Goal: Information Seeking & Learning: Learn about a topic

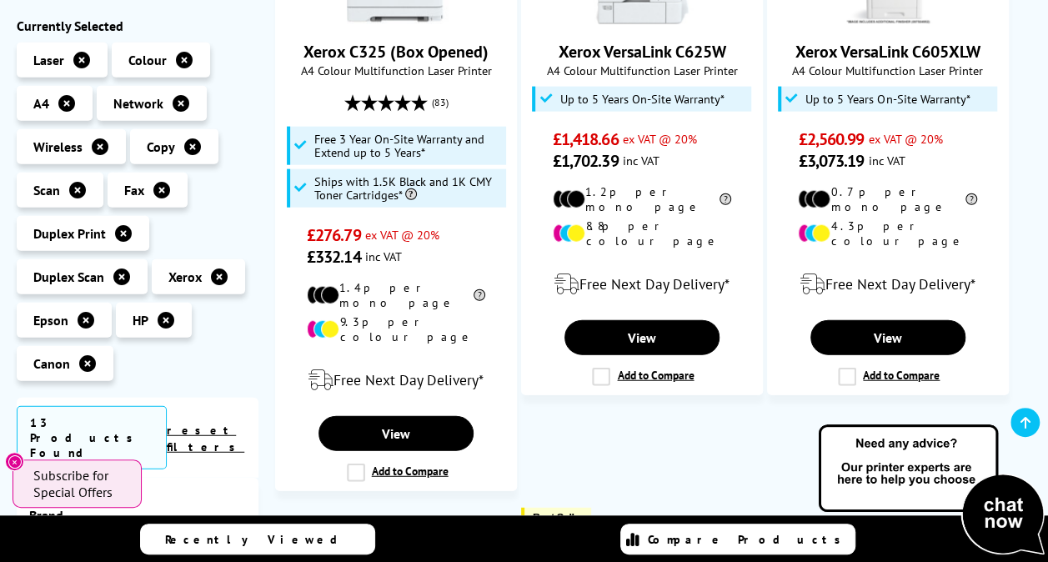
scroll to position [1752, 0]
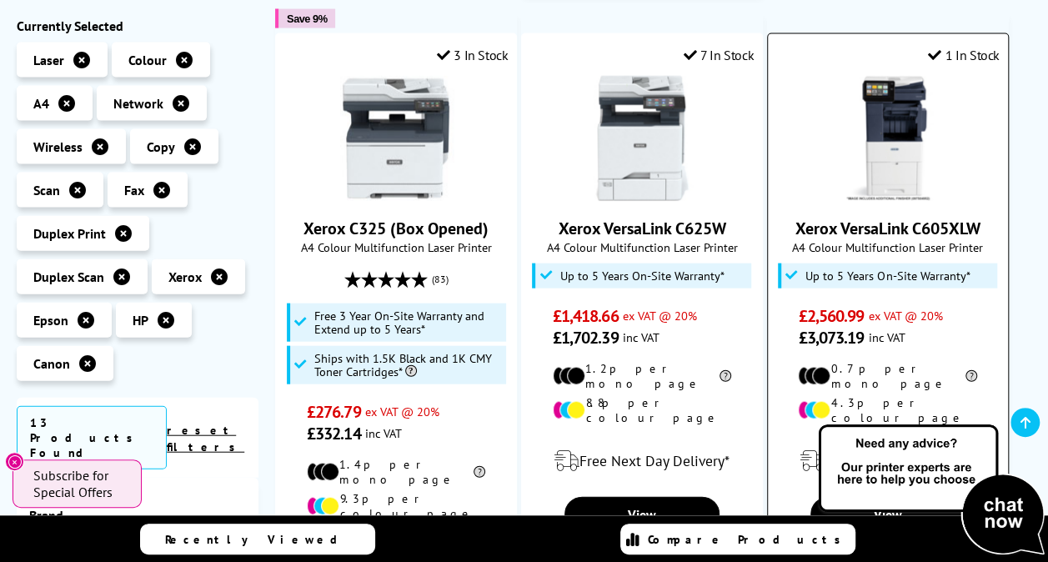
click at [900, 101] on img at bounding box center [888, 138] width 125 height 125
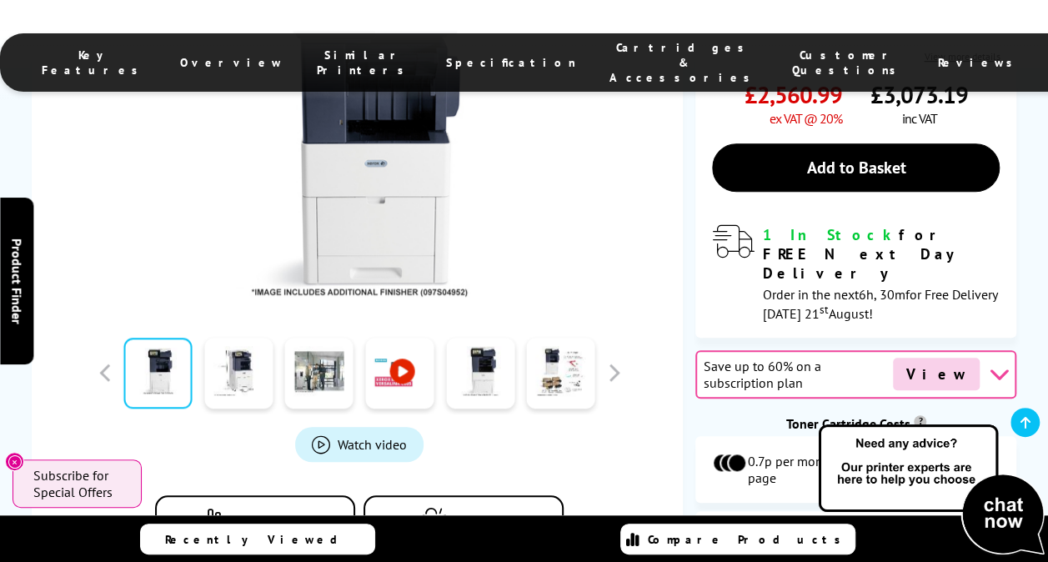
scroll to position [584, 0]
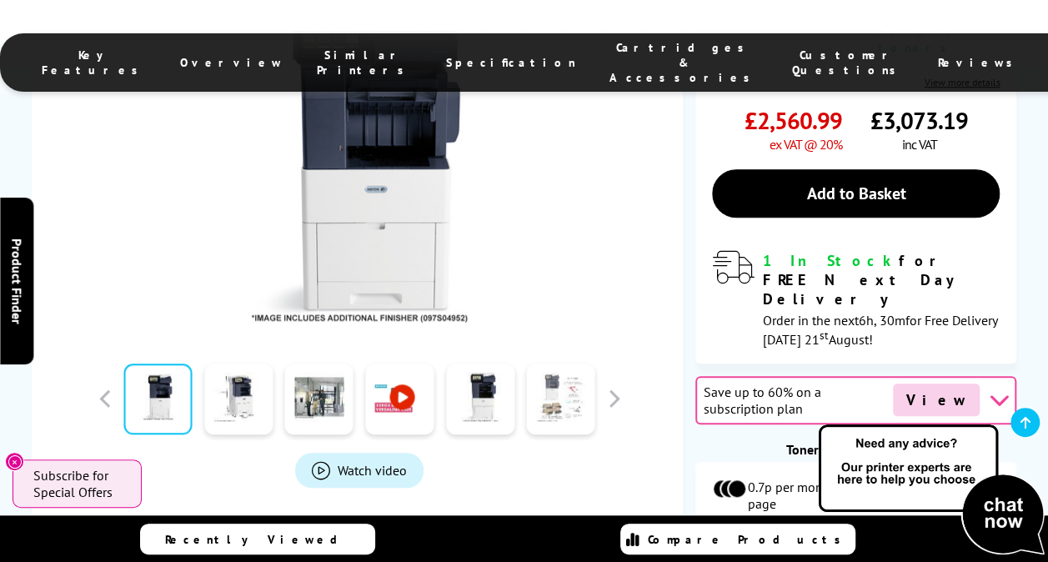
click at [559, 364] on link at bounding box center [561, 399] width 68 height 71
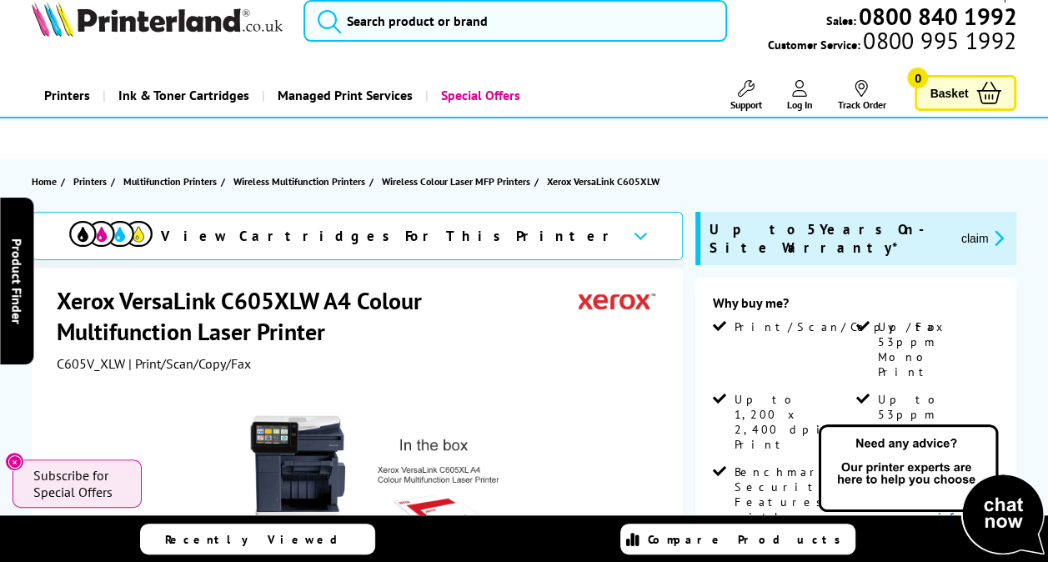
scroll to position [0, 0]
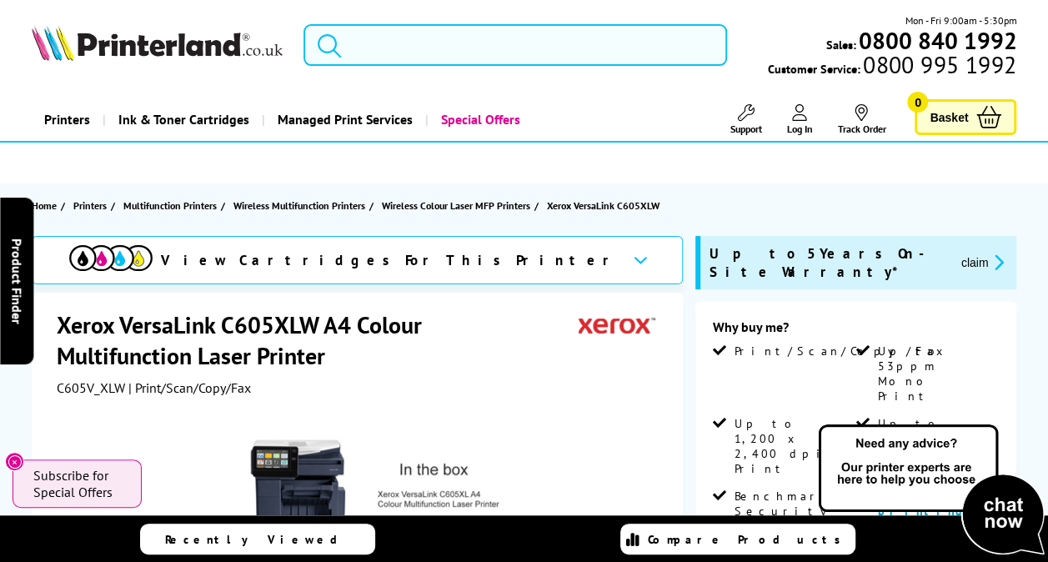
click at [492, 47] on input "search" at bounding box center [516, 45] width 424 height 42
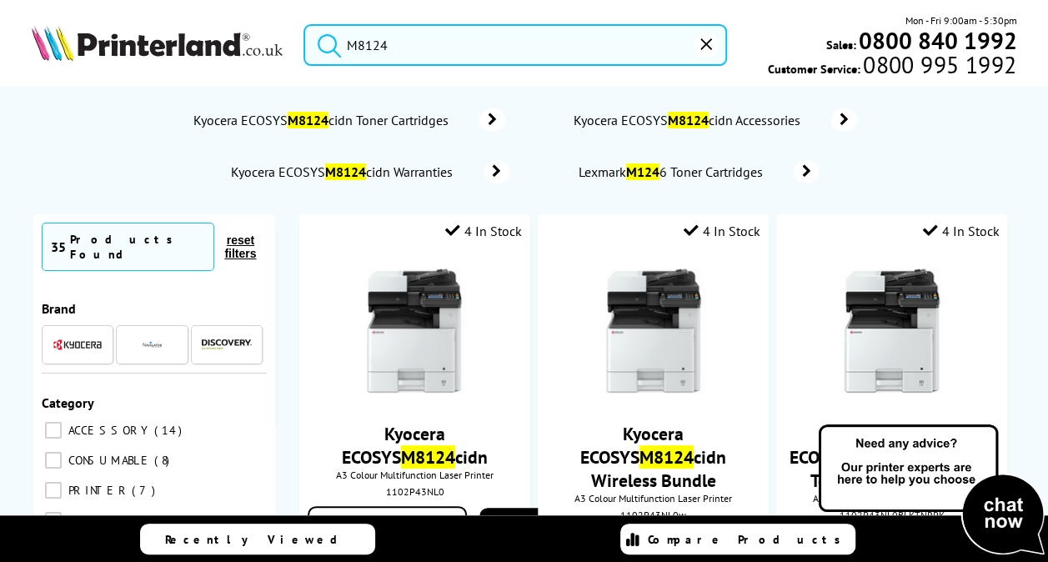
type input "M8124"
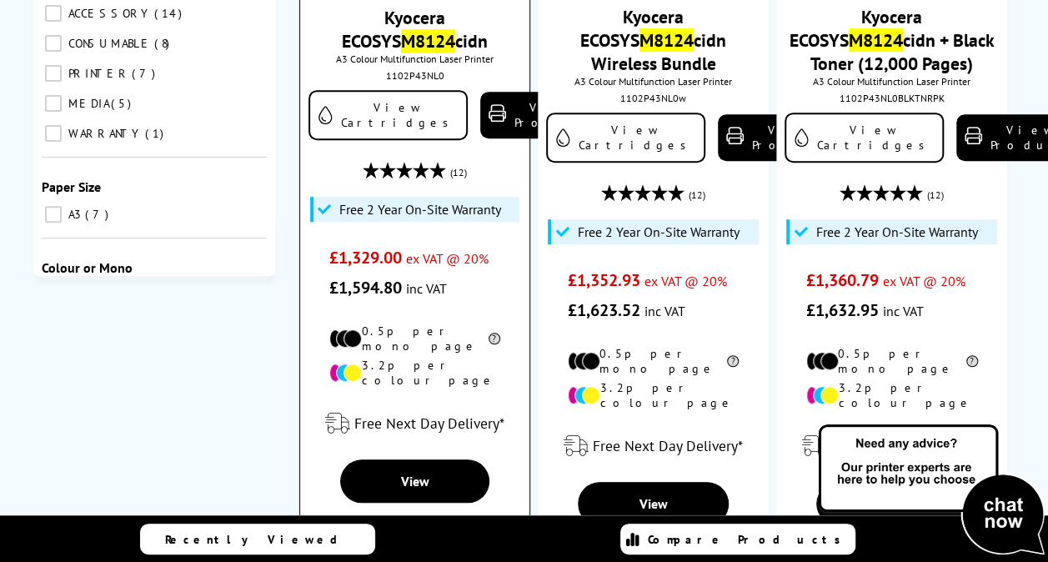
scroll to position [250, 0]
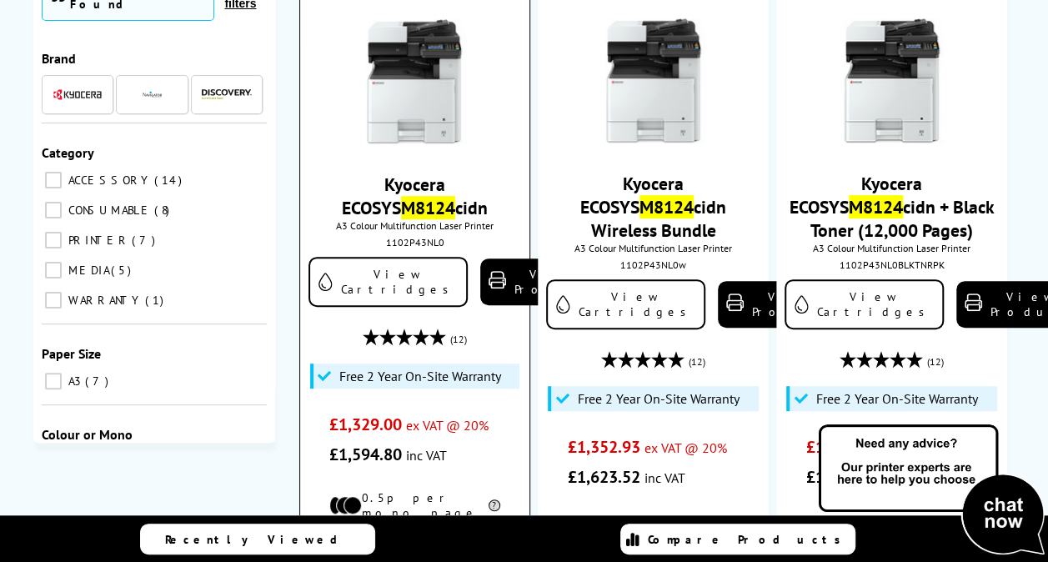
click at [0, 0] on div "Key Features Overview Similar Printers Specification Cartridges & Accessories C…" at bounding box center [0, 0] width 0 height 0
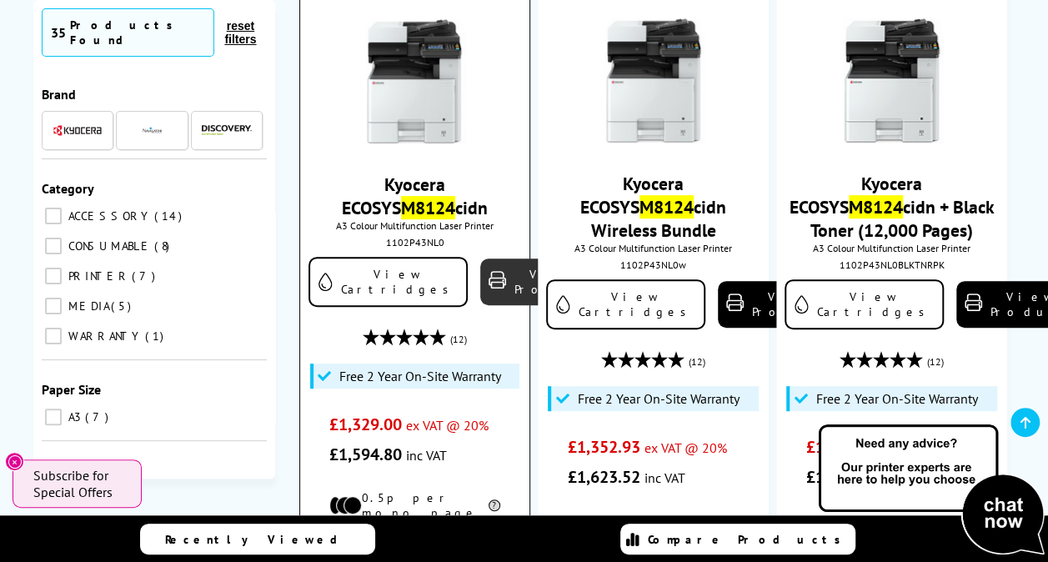
click at [480, 269] on link "View Product" at bounding box center [542, 282] width 125 height 47
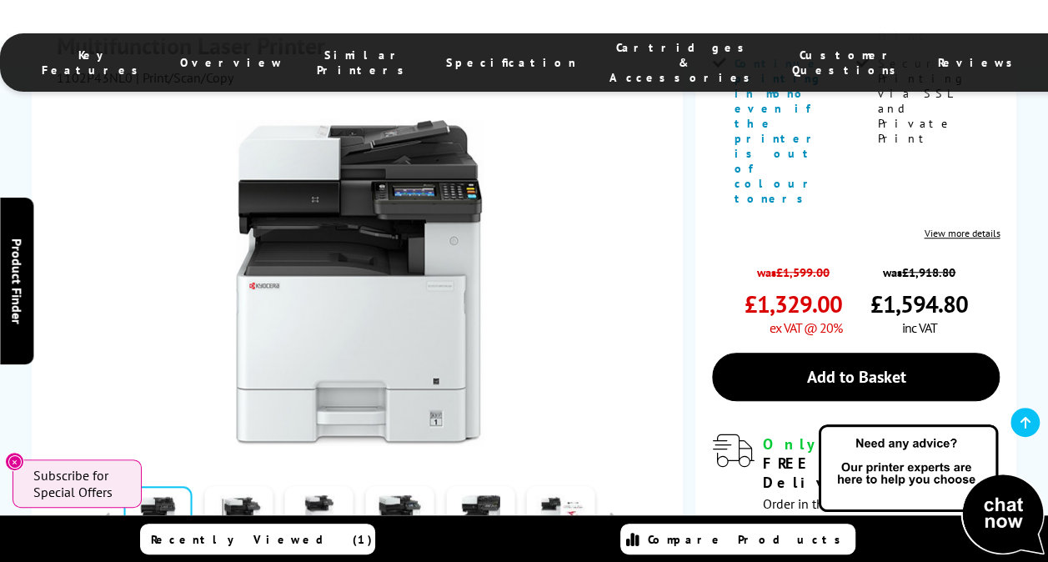
scroll to position [500, 0]
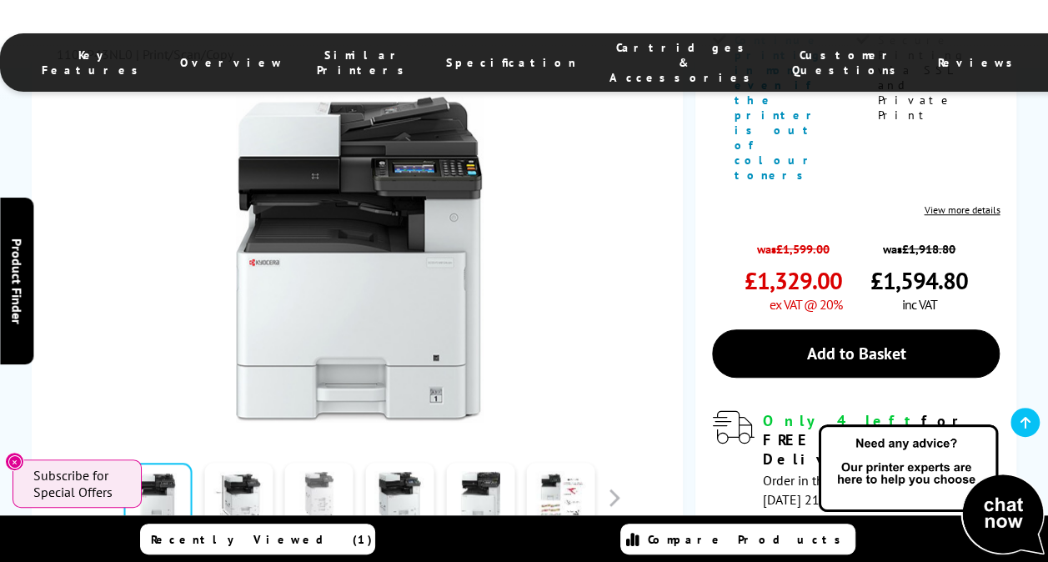
click at [314, 463] on link at bounding box center [319, 498] width 68 height 71
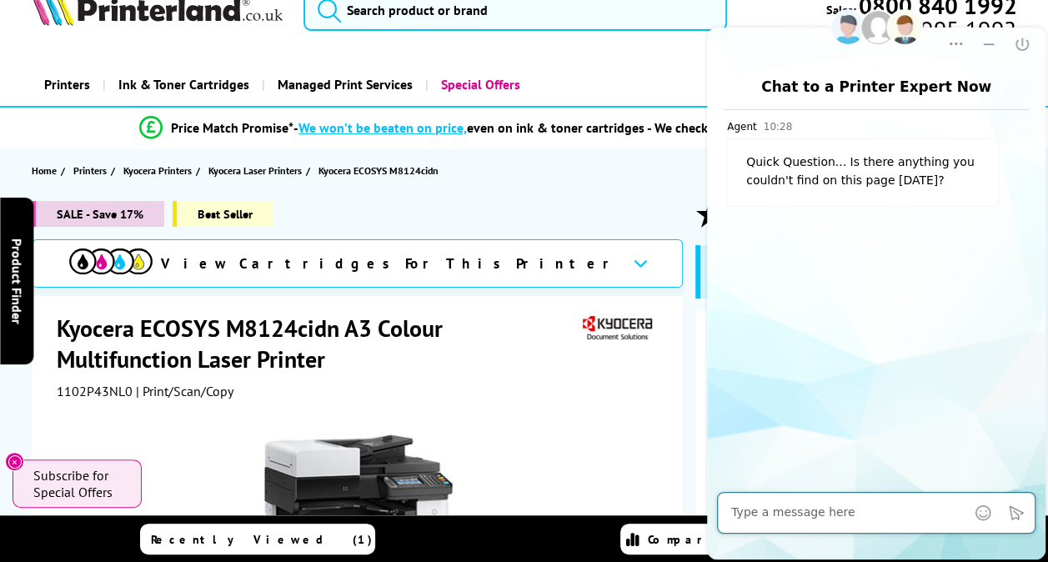
scroll to position [0, 0]
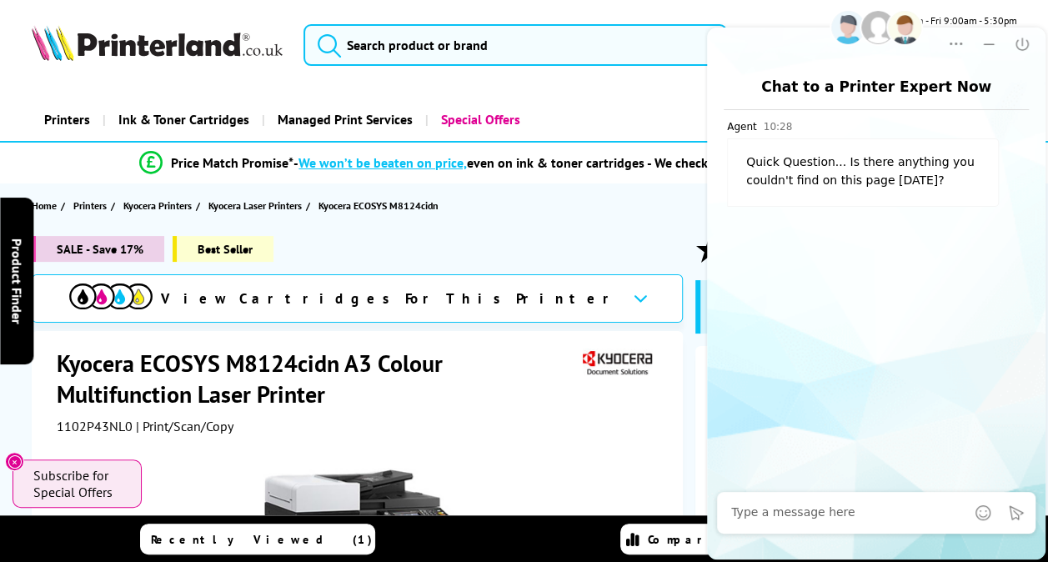
click at [475, 222] on section "Home Printers Kyocera Printers Kyocera Laser Printers Kyocera ECOSYS M8124cidn" at bounding box center [524, 205] width 1048 height 44
click at [455, 47] on input "search" at bounding box center [516, 45] width 424 height 42
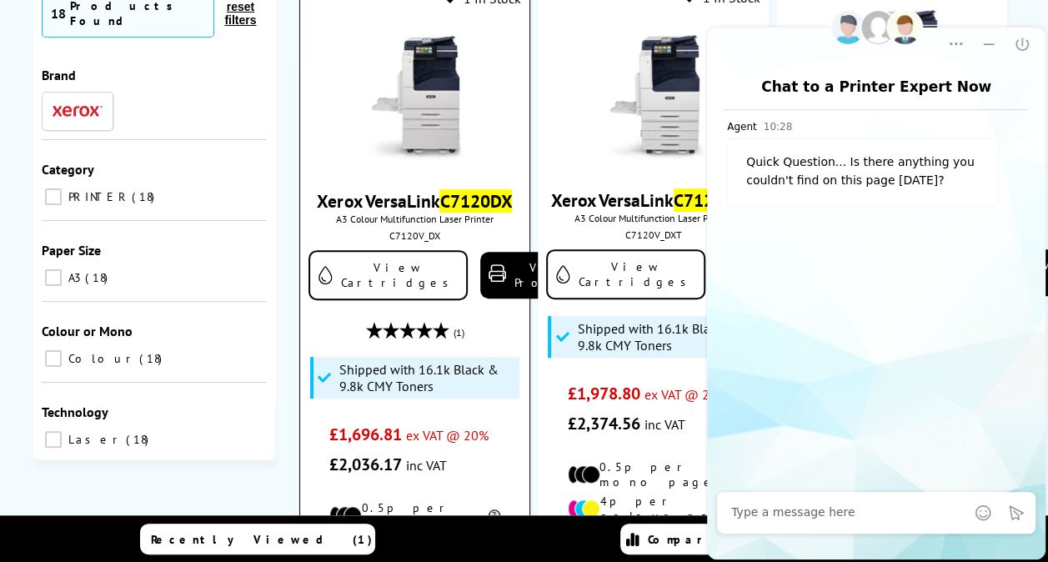
scroll to position [250, 0]
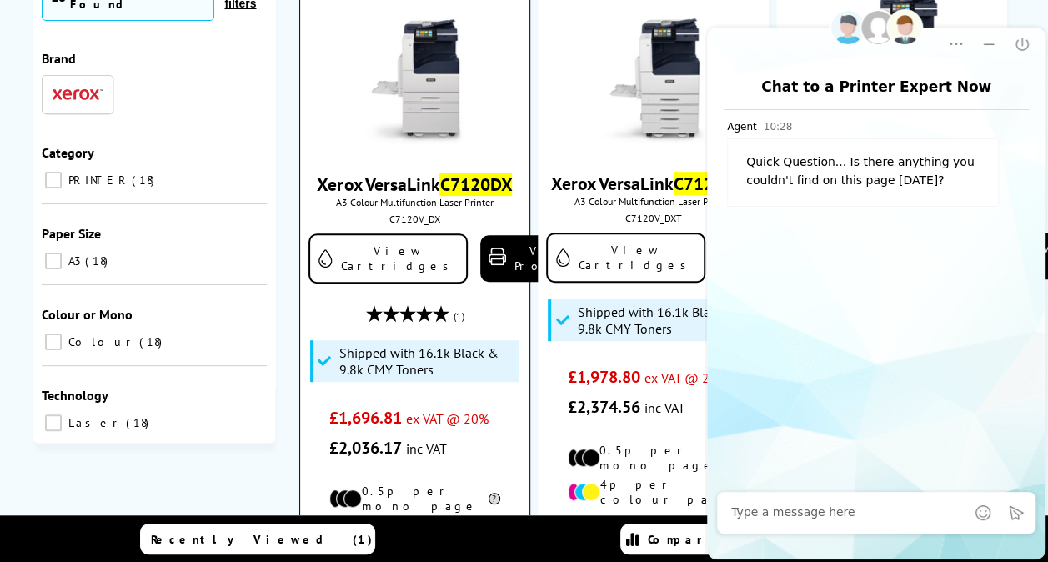
type input "c7120dx"
click at [432, 85] on img at bounding box center [414, 81] width 125 height 125
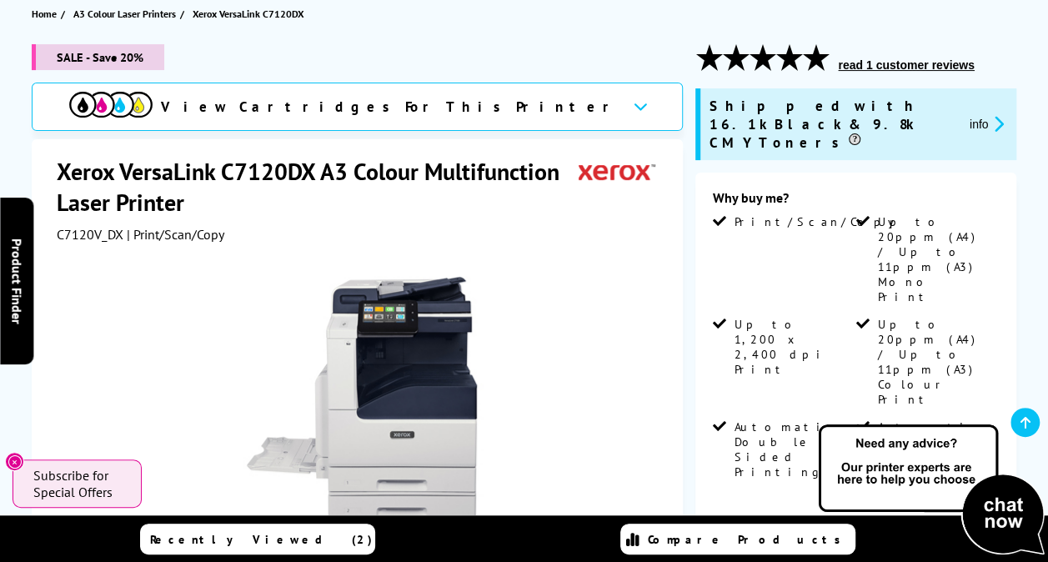
scroll to position [167, 0]
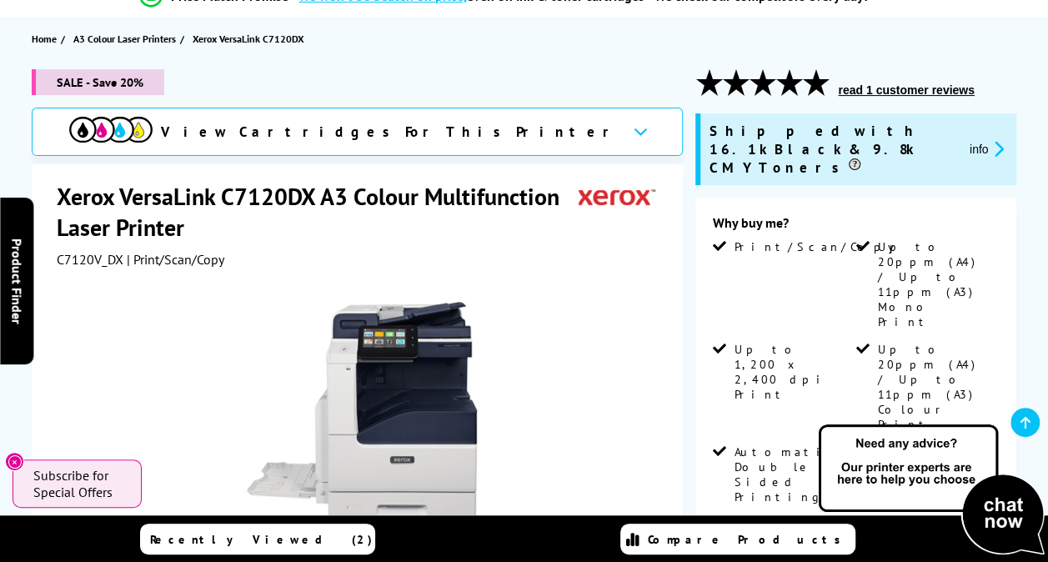
click at [581, 346] on div at bounding box center [360, 456] width 606 height 377
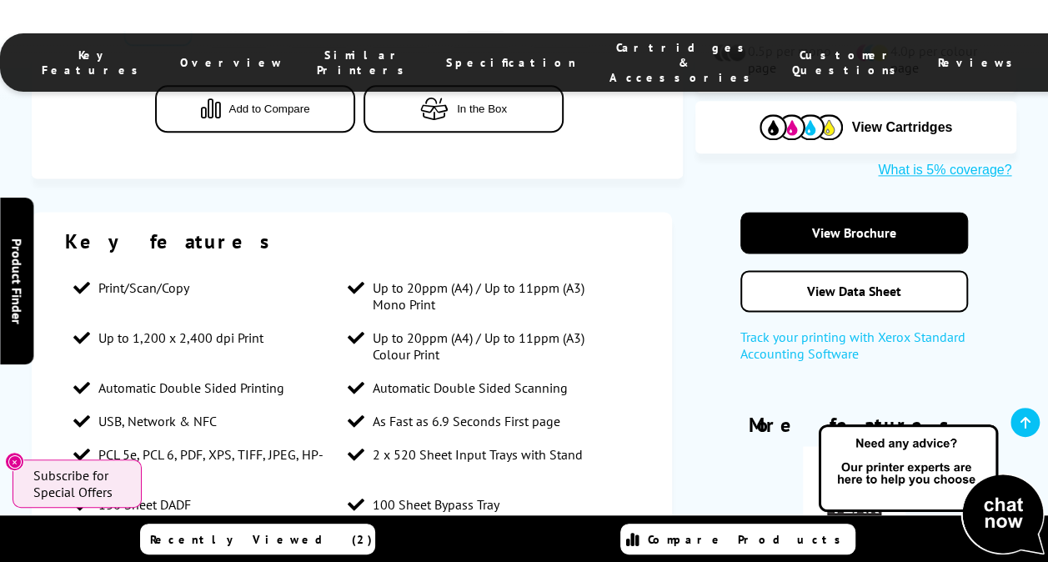
scroll to position [1001, 0]
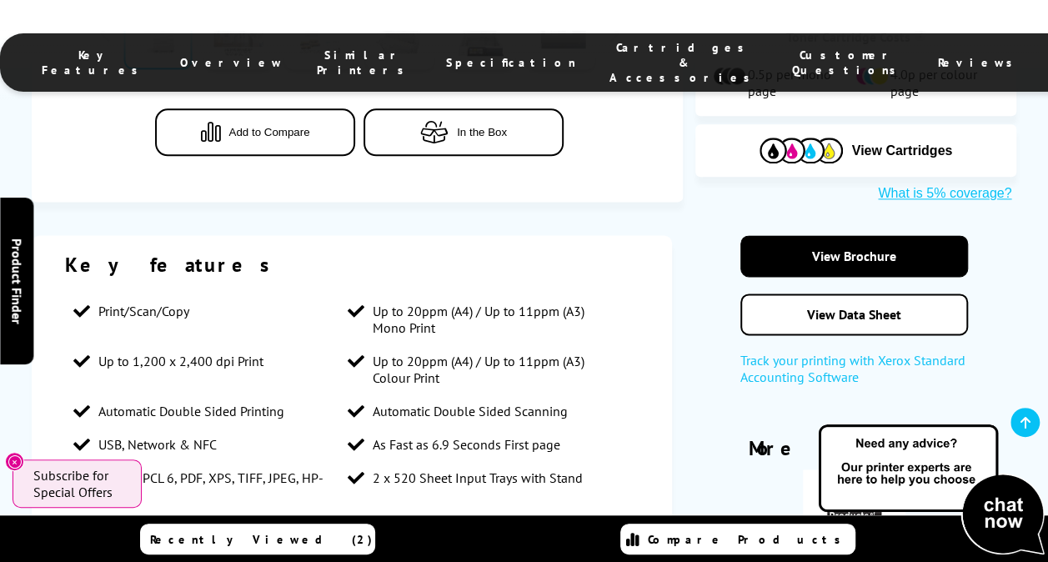
click at [15, 455] on icon "Close" at bounding box center [14, 461] width 13 height 13
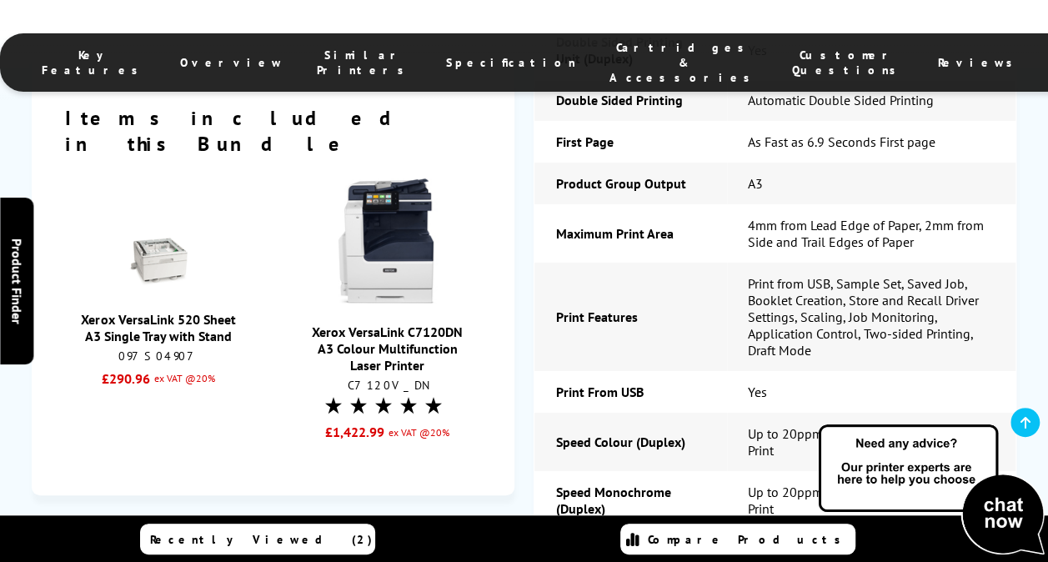
scroll to position [3170, 0]
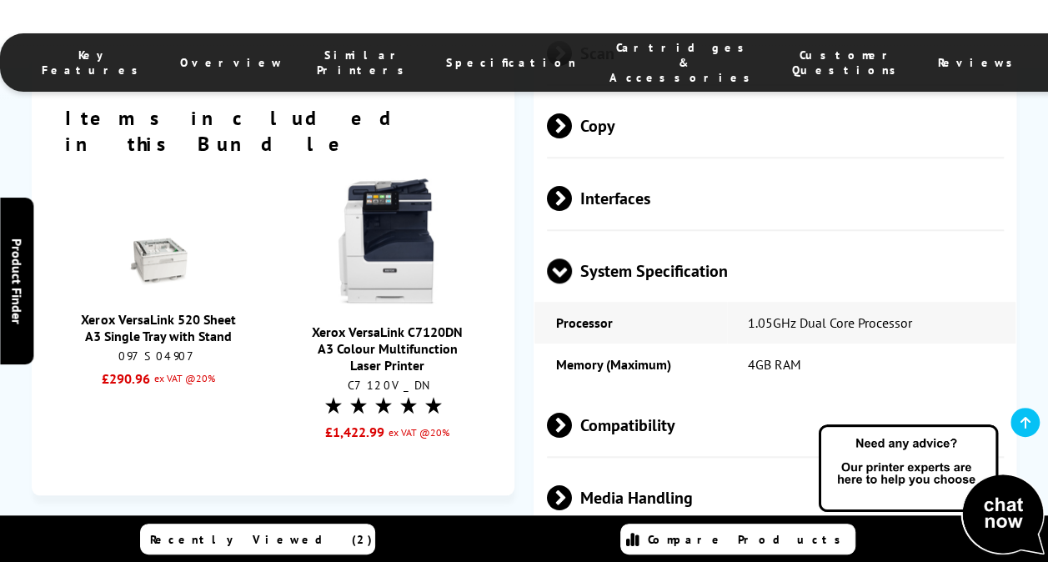
scroll to position [3753, 0]
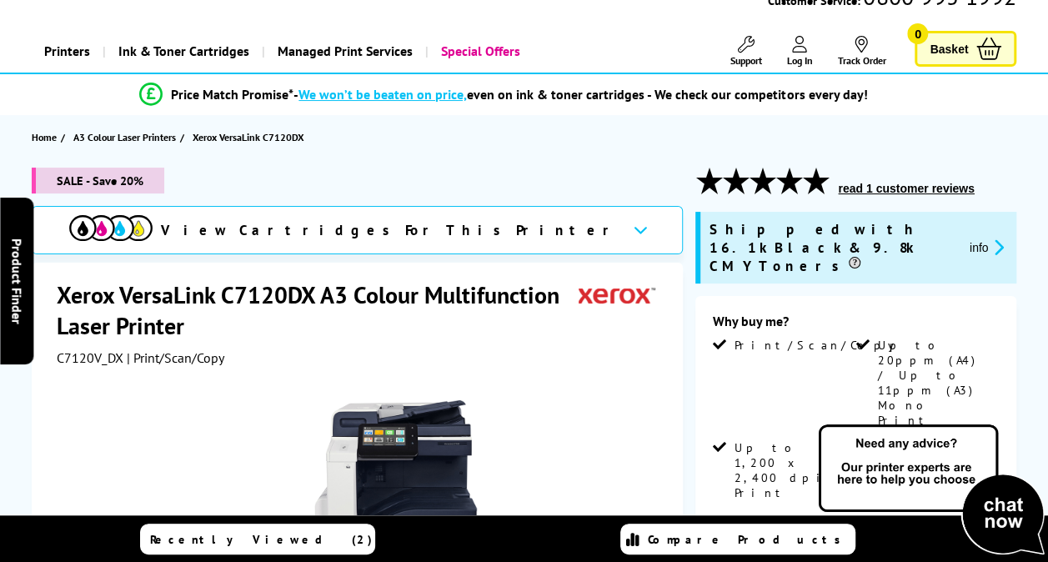
scroll to position [0, 0]
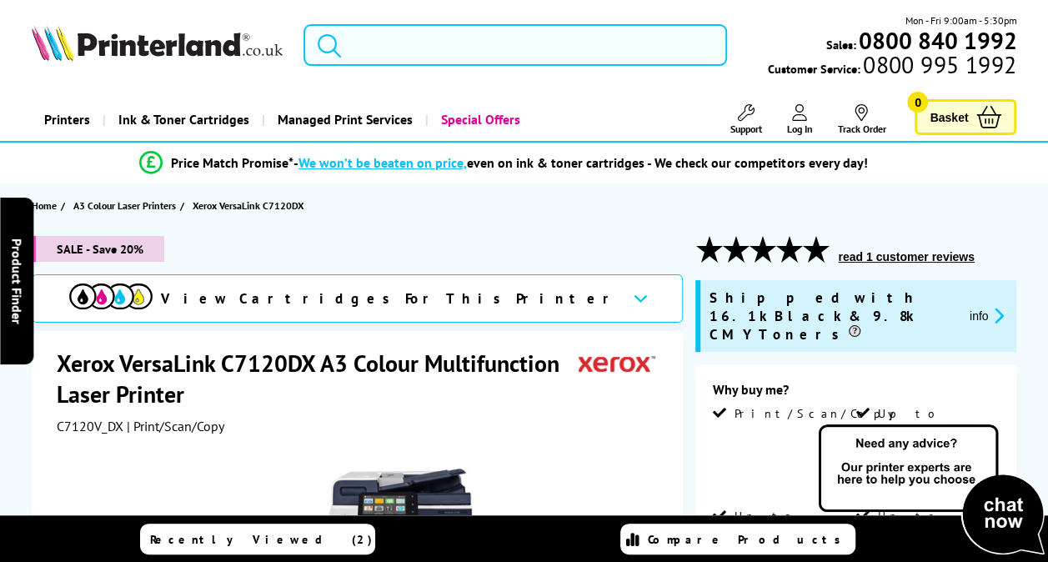
click at [494, 43] on input "search" at bounding box center [516, 45] width 424 height 42
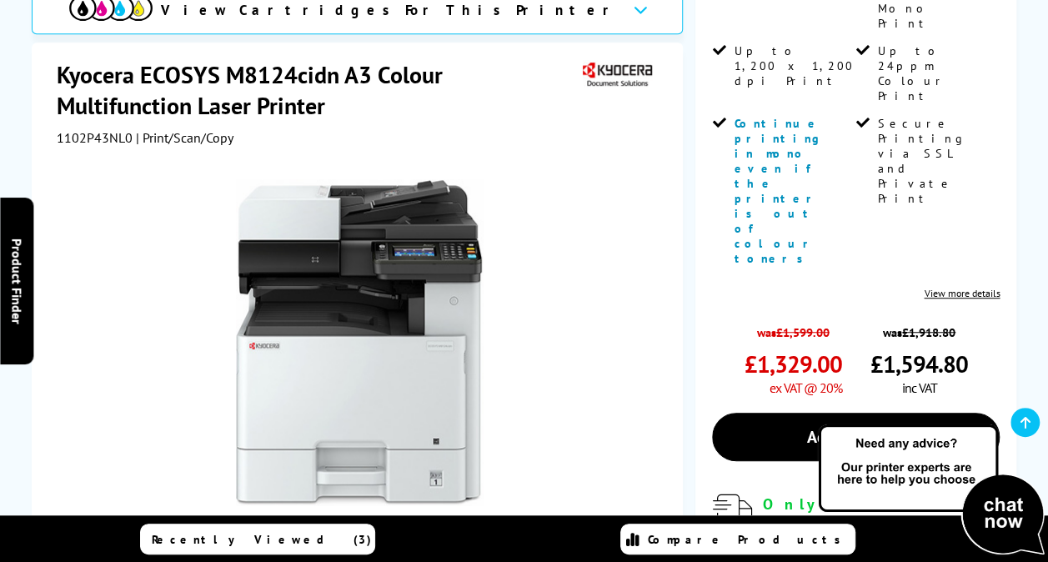
scroll to position [584, 0]
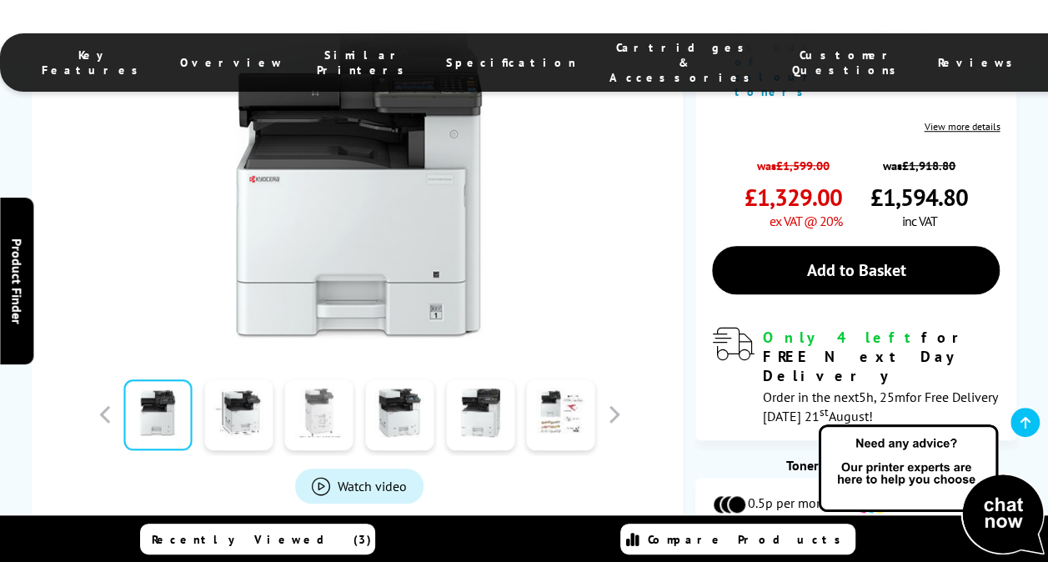
click at [319, 380] on link at bounding box center [319, 415] width 68 height 71
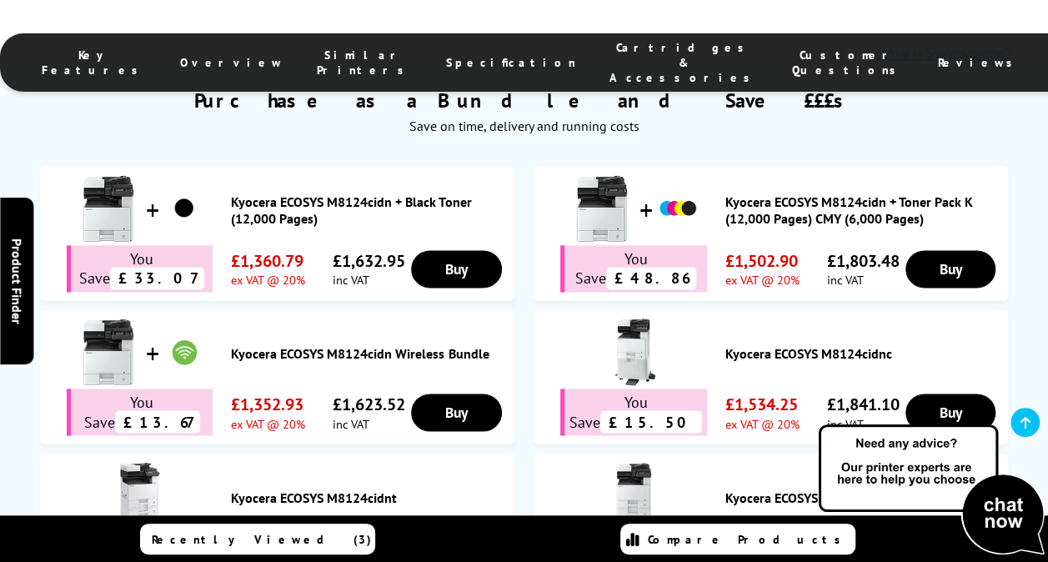
scroll to position [1168, 0]
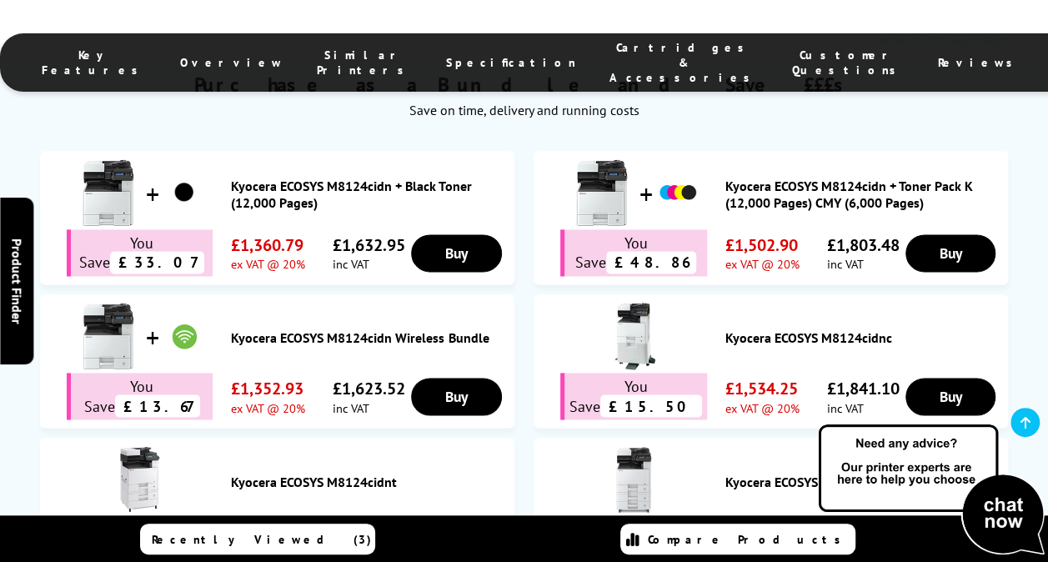
click at [264, 473] on link "Kyocera ECOSYS M8124cidnt" at bounding box center [368, 481] width 275 height 17
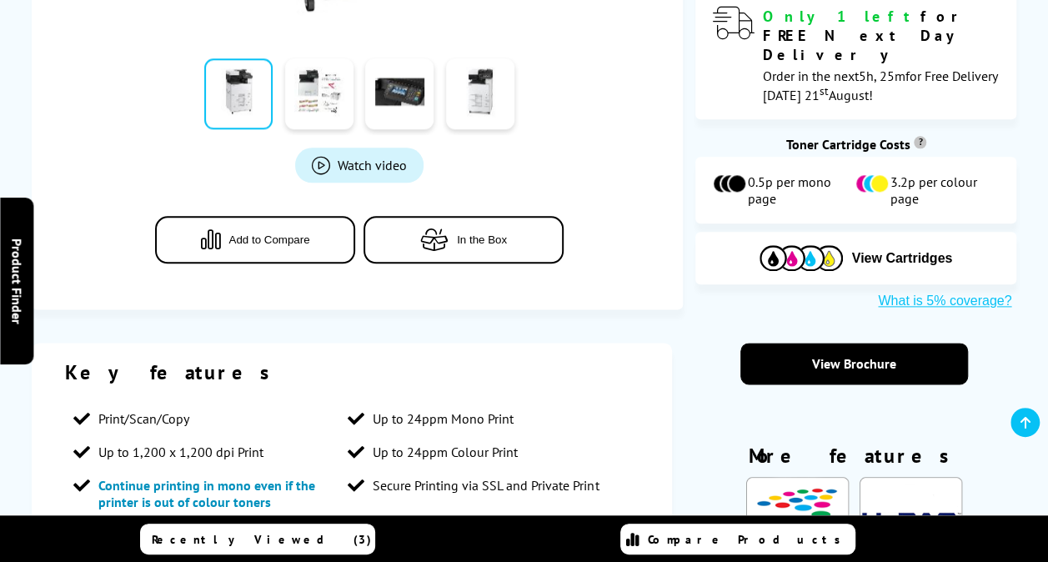
scroll to position [584, 0]
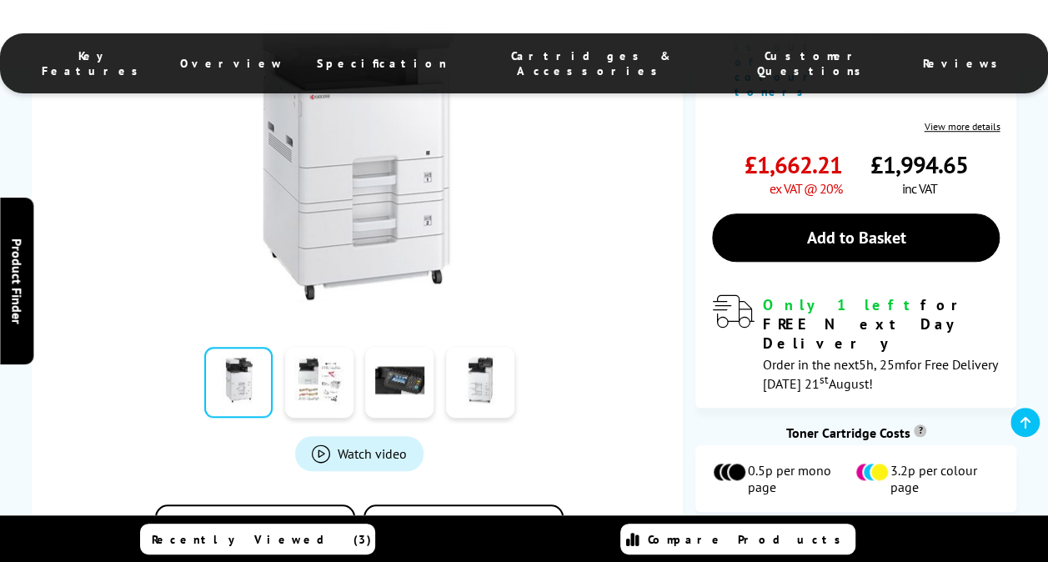
click at [340, 445] on span "Watch video" at bounding box center [372, 453] width 69 height 17
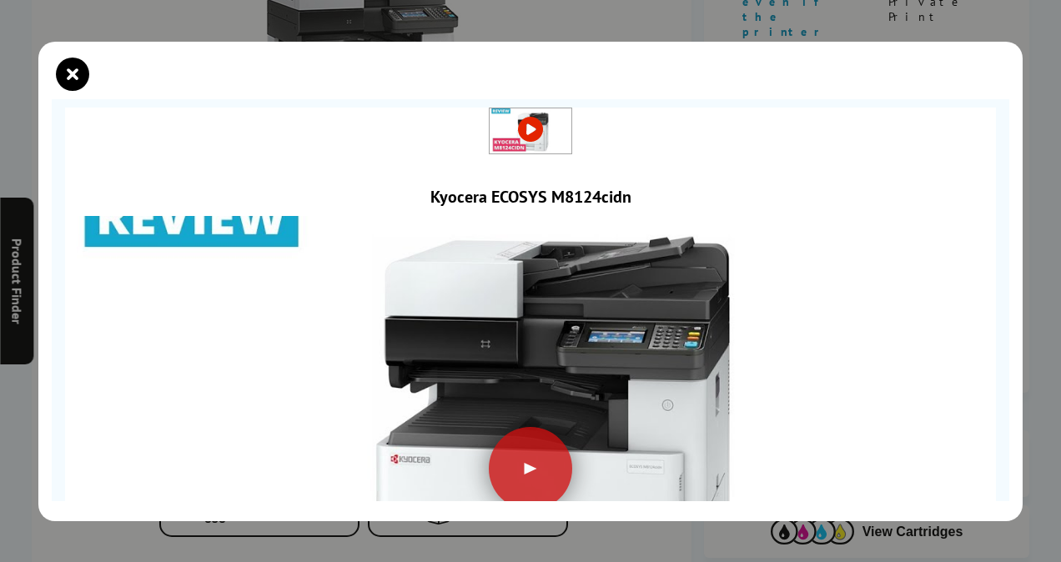
scroll to position [167, 0]
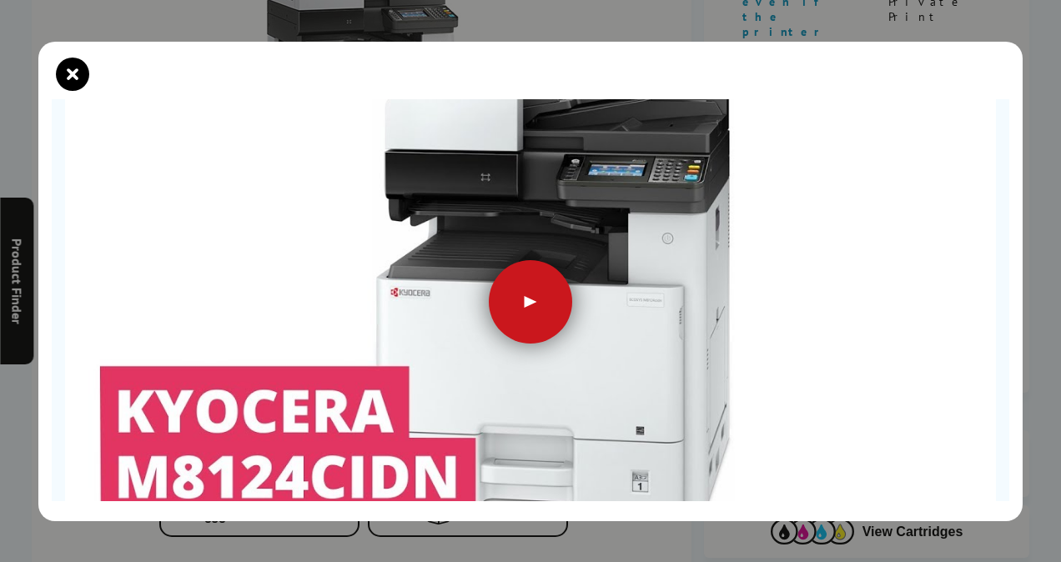
click at [510, 300] on div at bounding box center [530, 301] width 83 height 83
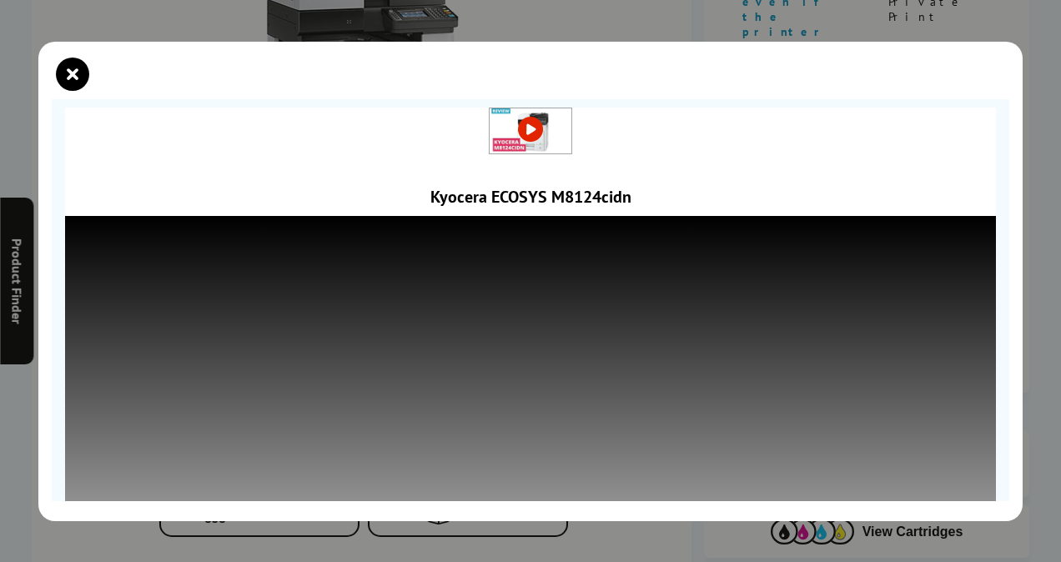
scroll to position [83, 0]
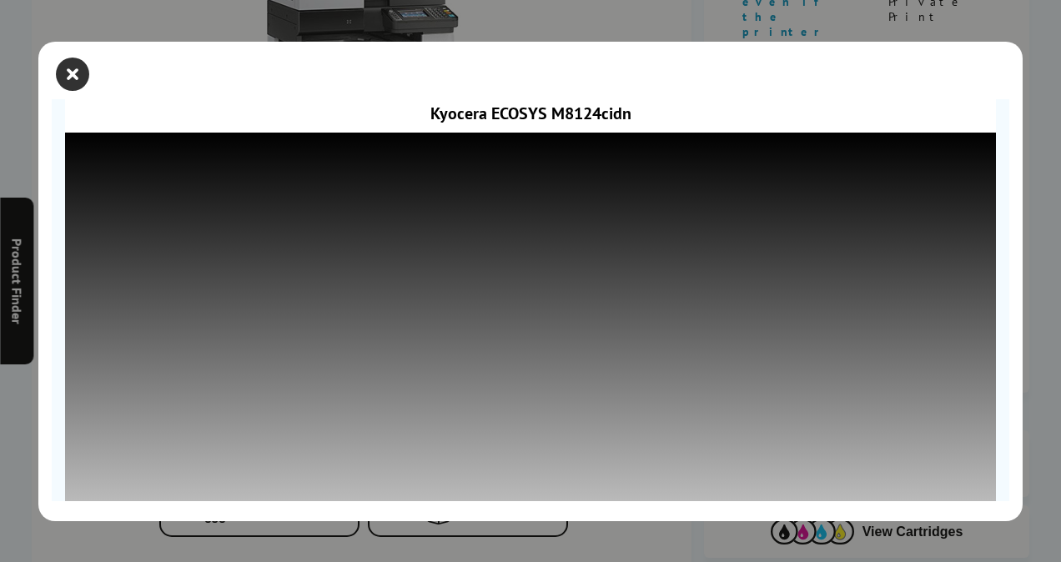
click at [63, 74] on icon "close modal" at bounding box center [72, 74] width 33 height 33
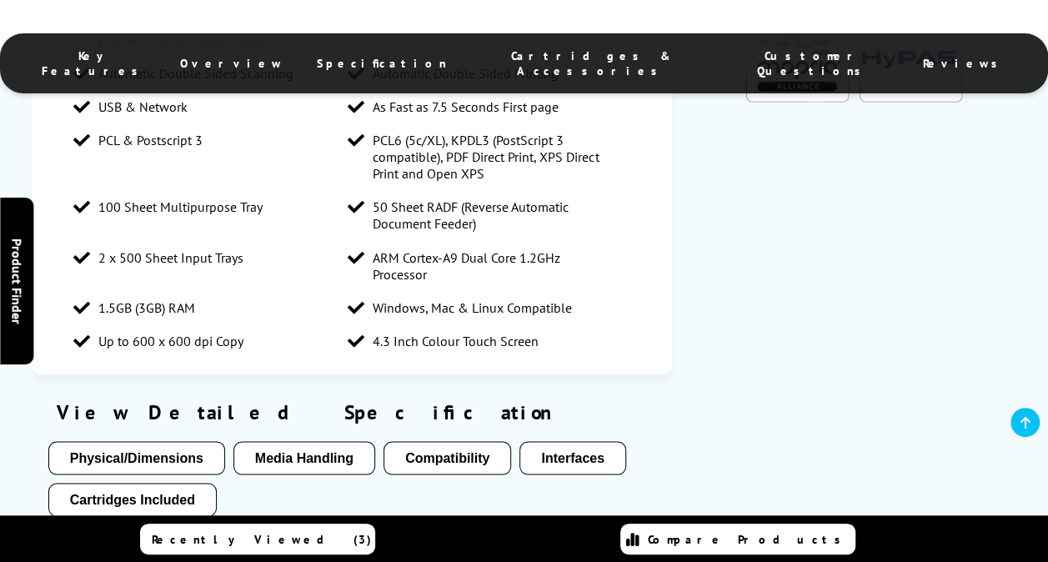
scroll to position [1418, 0]
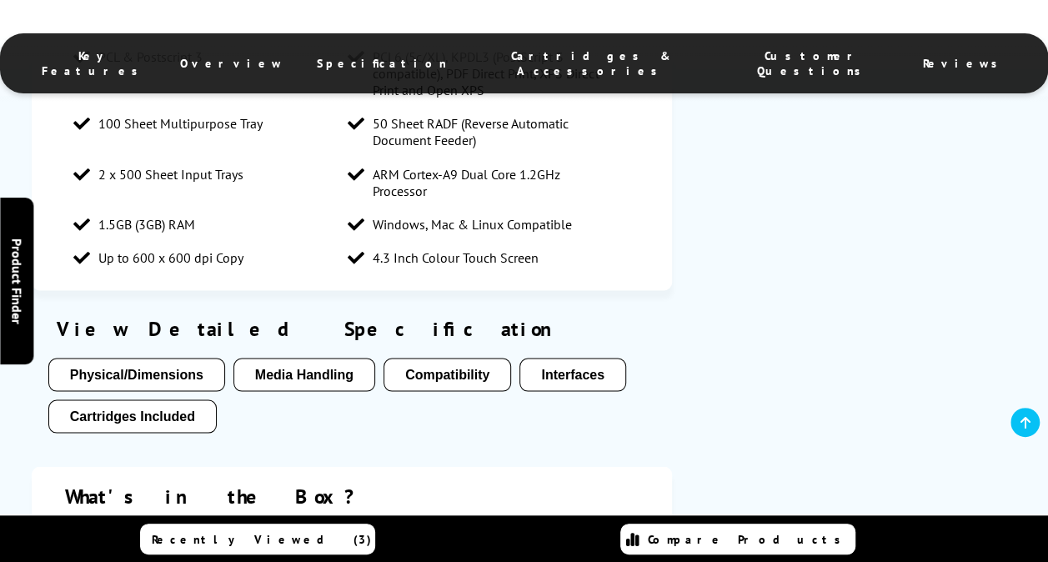
click at [168, 400] on button "Cartridges Included" at bounding box center [132, 416] width 168 height 33
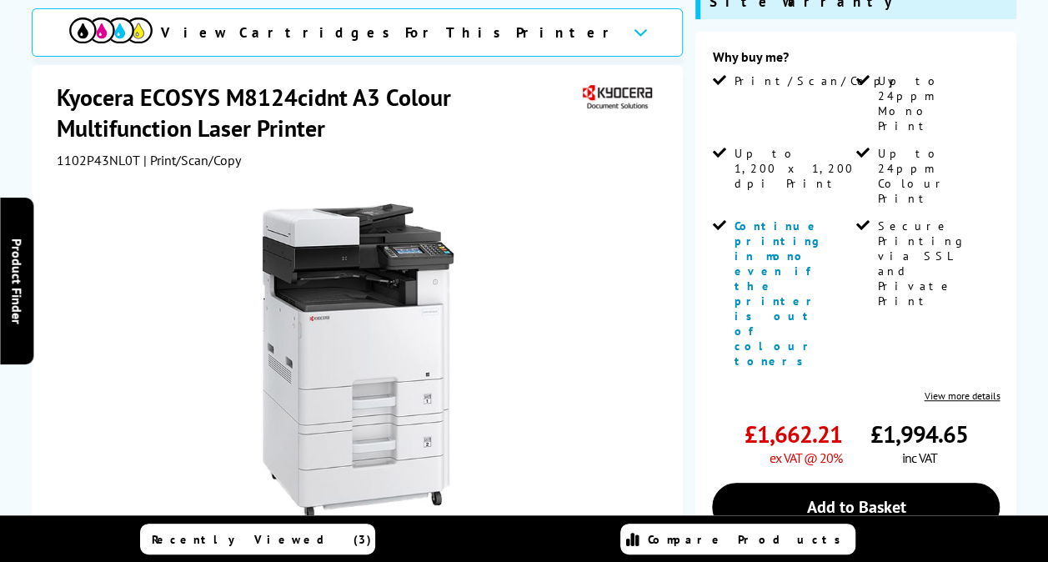
scroll to position [0, 0]
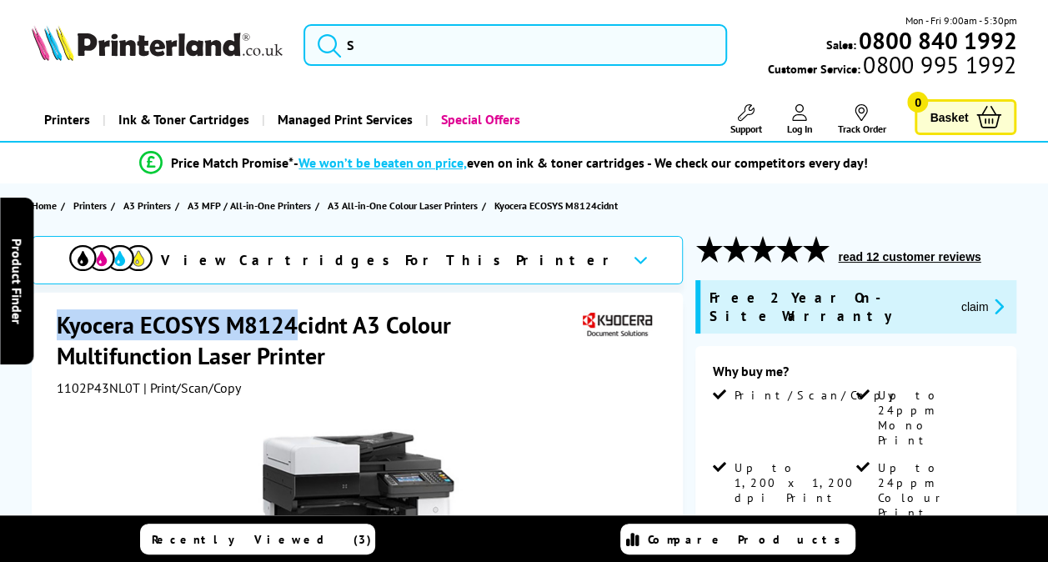
drag, startPoint x: 63, startPoint y: 324, endPoint x: 294, endPoint y: 334, distance: 231.3
click at [294, 334] on h1 "Kyocera ECOSYS M8124cidnt A3 Colour Multifunction Laser Printer" at bounding box center [318, 340] width 523 height 62
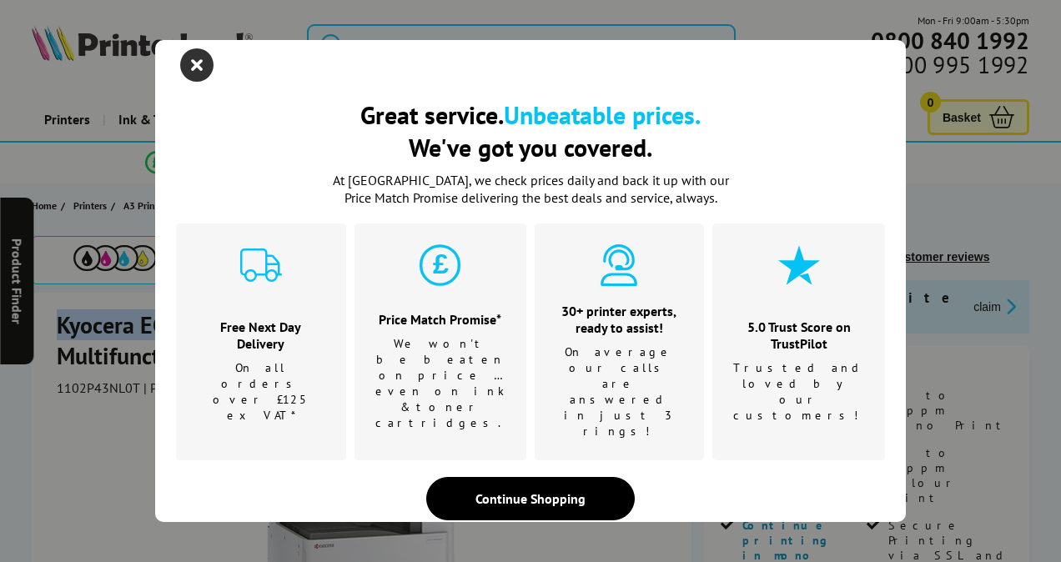
click at [194, 82] on icon "close modal" at bounding box center [196, 64] width 33 height 33
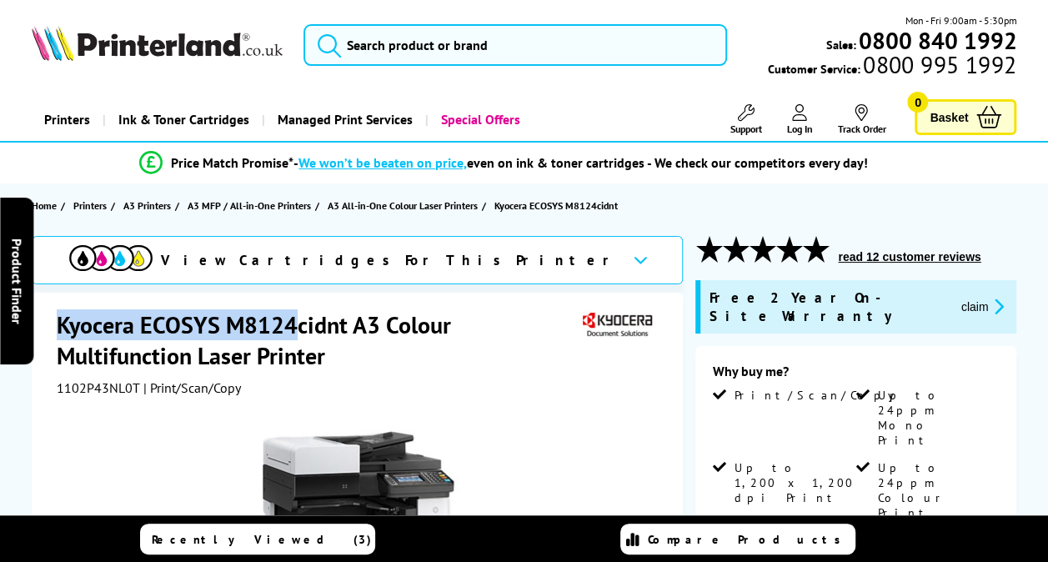
copy h1 "Kyocera ECOSYS M8124"
